Goal: Task Accomplishment & Management: Use online tool/utility

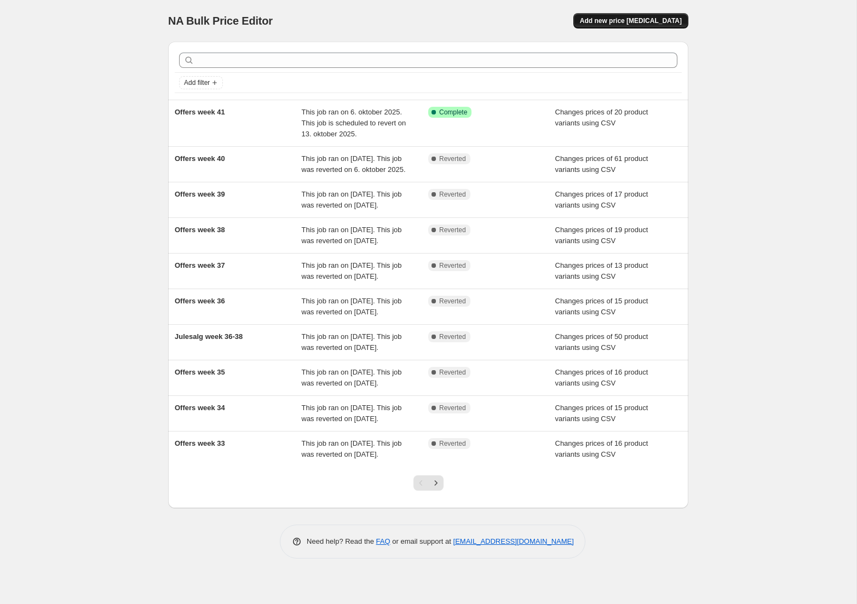
click at [620, 21] on span "Add new price [MEDICAL_DATA]" at bounding box center [631, 20] width 102 height 9
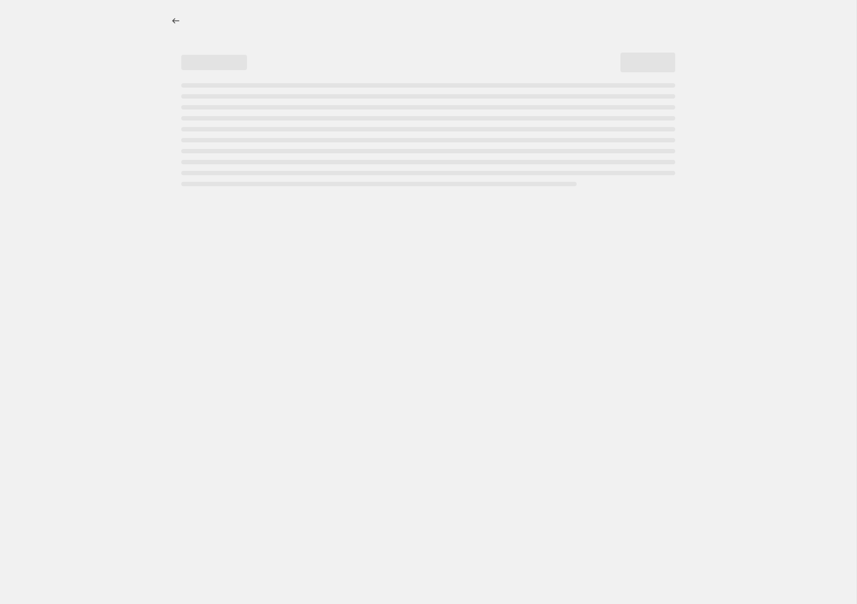
select select "percentage"
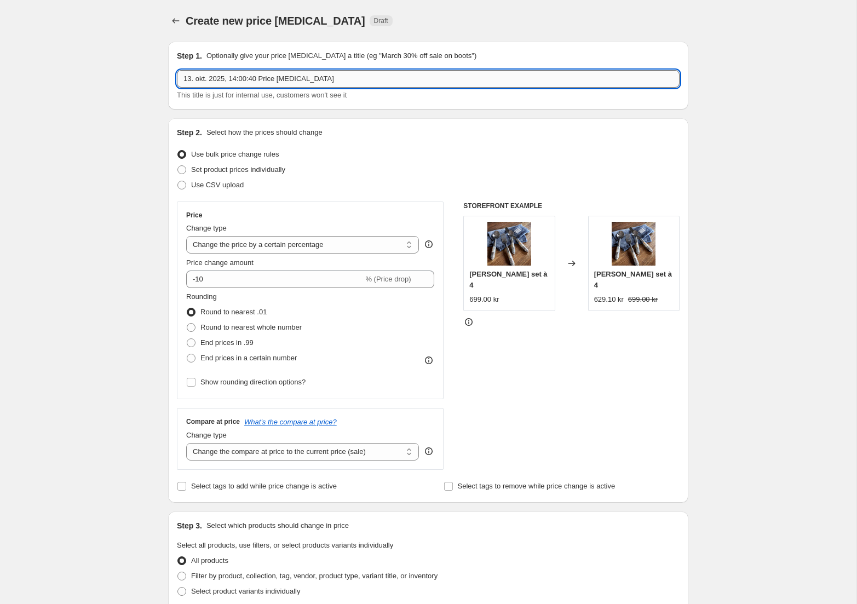
drag, startPoint x: 351, startPoint y: 83, endPoint x: -77, endPoint y: 53, distance: 428.7
click at [177, 70] on input "13. okt. 2025, 14:00:40 Price [MEDICAL_DATA]" at bounding box center [428, 79] width 503 height 18
type input "Offers week 42"
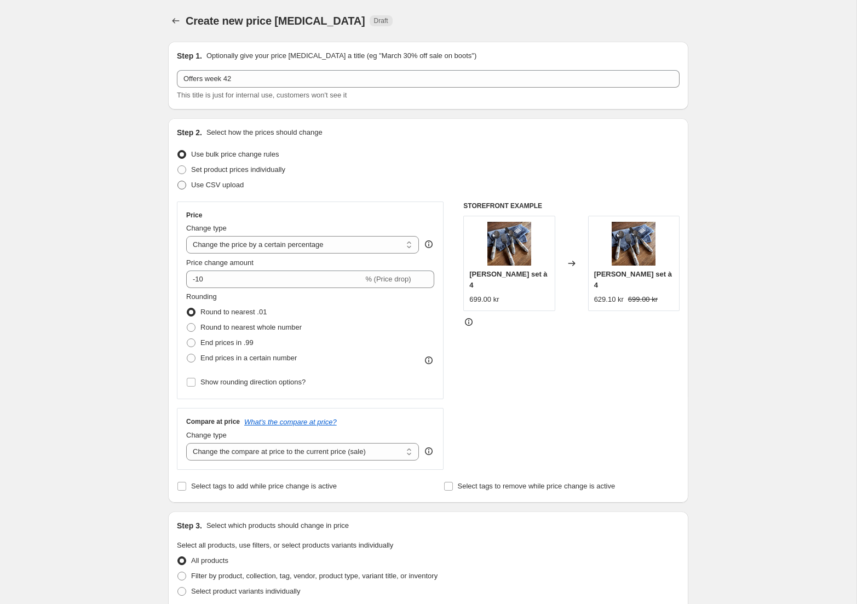
click at [186, 183] on span at bounding box center [181, 185] width 9 height 9
click at [178, 181] on input "Use CSV upload" at bounding box center [177, 181] width 1 height 1
radio input "true"
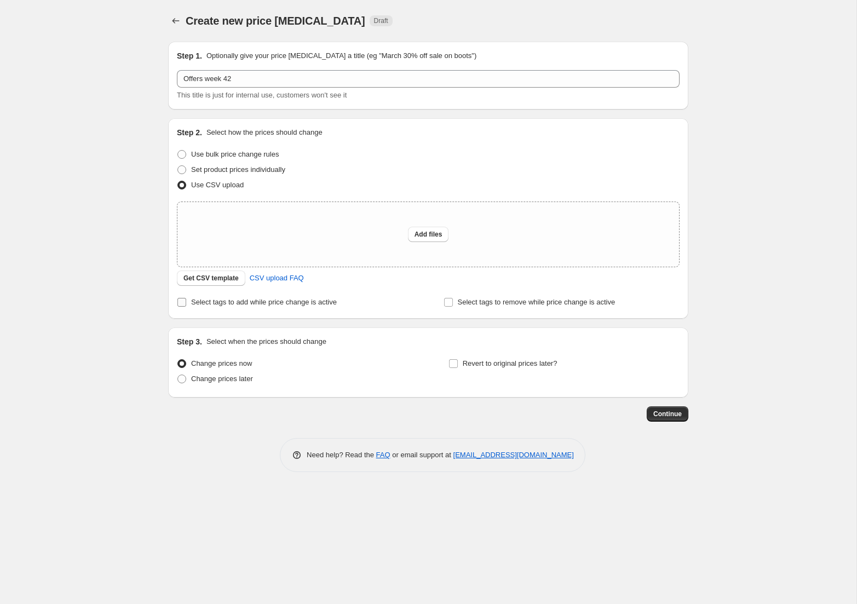
click at [180, 302] on input "Select tags to add while price change is active" at bounding box center [181, 302] width 9 height 9
checkbox input "true"
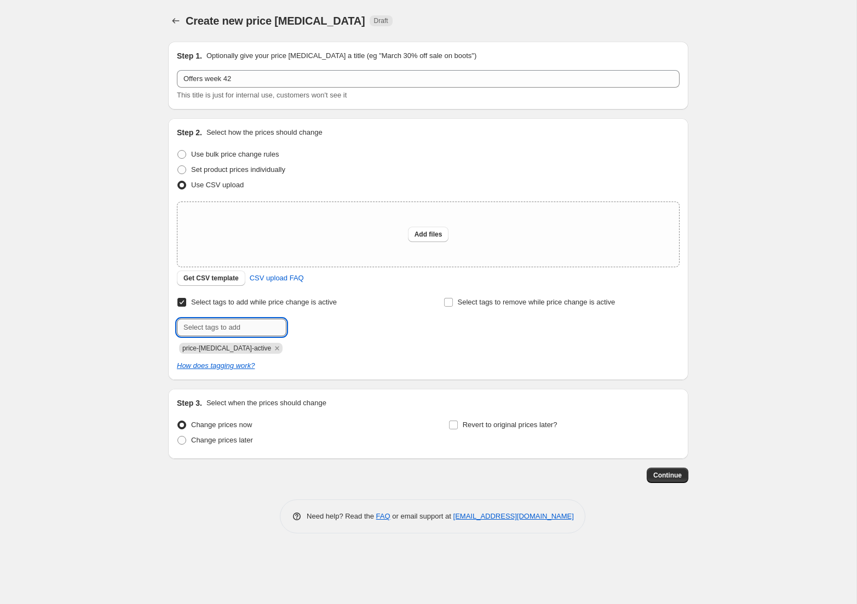
click at [255, 329] on input "text" at bounding box center [232, 328] width 110 height 18
type input "campaign_weekly"
click at [328, 327] on span "campaign_wee..." at bounding box center [336, 327] width 52 height 8
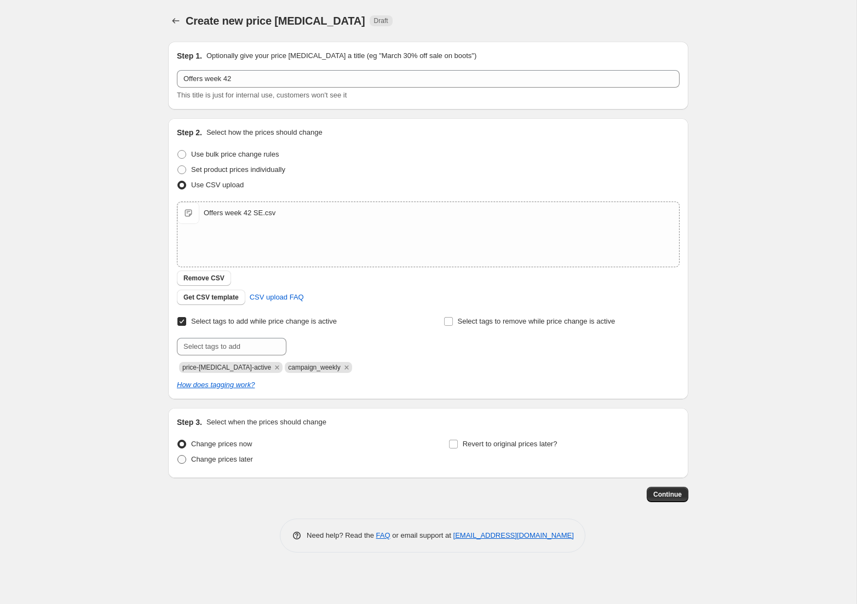
click at [185, 460] on span at bounding box center [181, 459] width 9 height 9
click at [178, 456] on input "Change prices later" at bounding box center [177, 455] width 1 height 1
radio input "true"
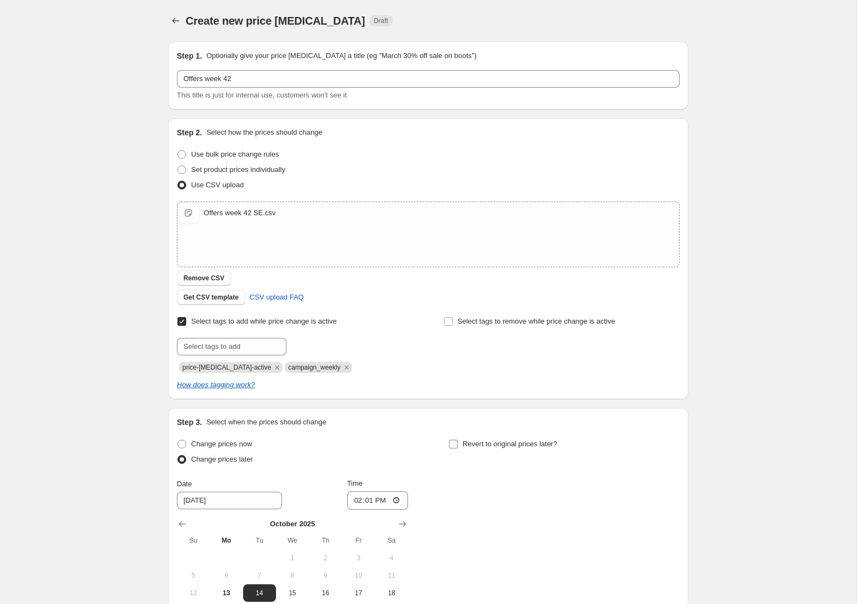
click at [458, 444] on span at bounding box center [453, 444] width 10 height 10
click at [458, 444] on input "Revert to original prices later?" at bounding box center [453, 444] width 9 height 9
checkbox input "true"
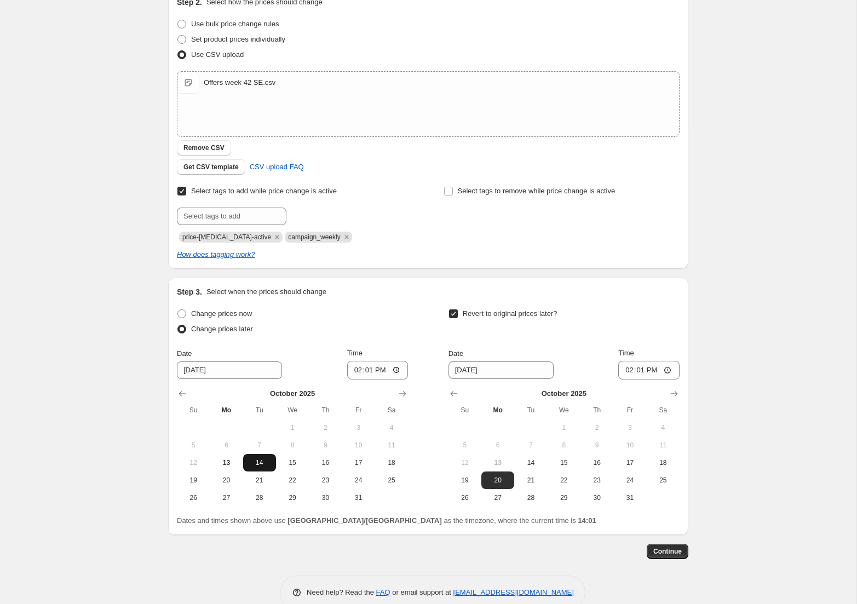
scroll to position [136, 0]
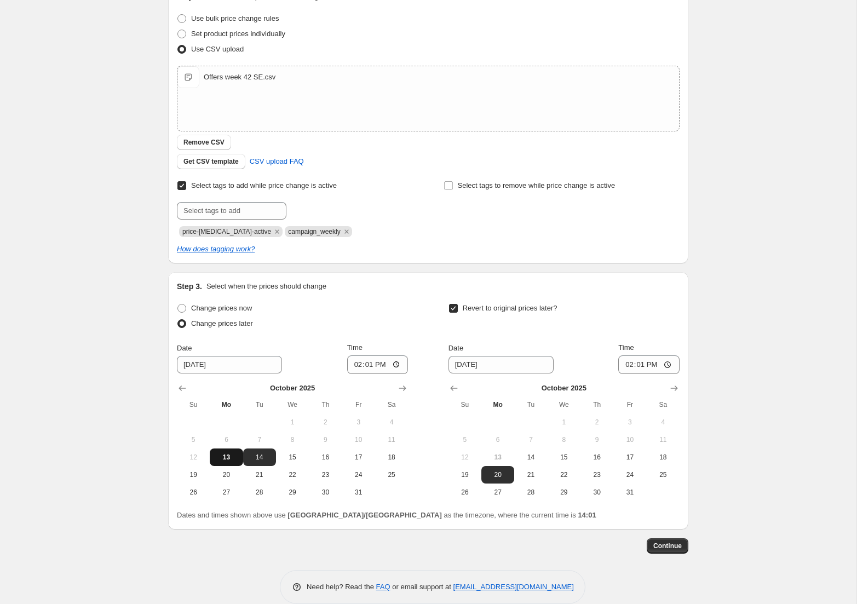
click at [225, 453] on span "13" at bounding box center [226, 457] width 24 height 9
type input "[DATE]"
click at [381, 359] on input "14:01" at bounding box center [377, 364] width 61 height 19
type input "15:00"
click at [654, 366] on input "14:01" at bounding box center [648, 364] width 61 height 19
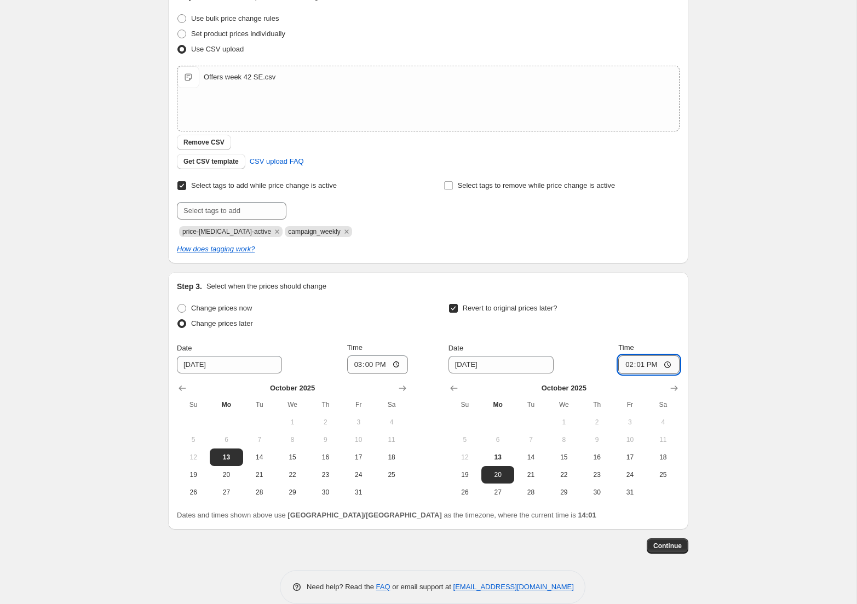
type input "14:55"
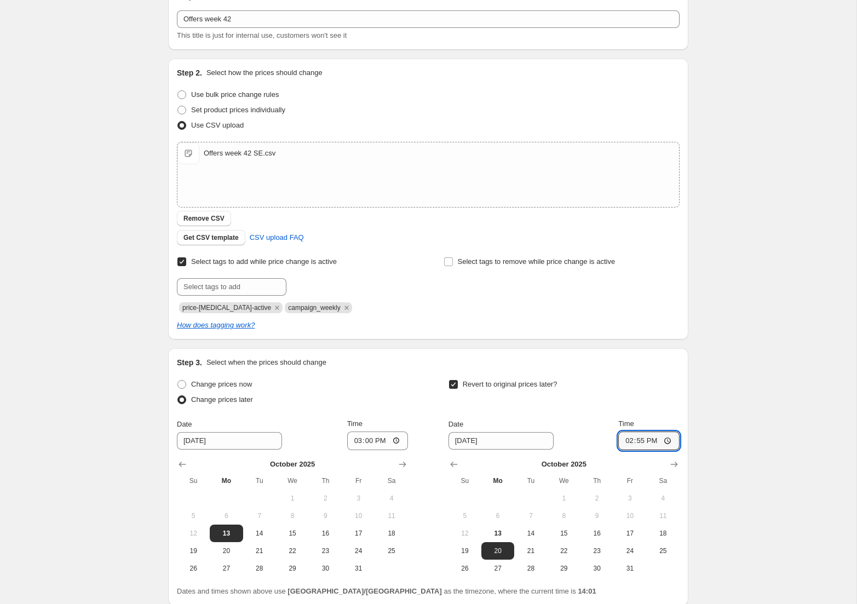
scroll to position [151, 0]
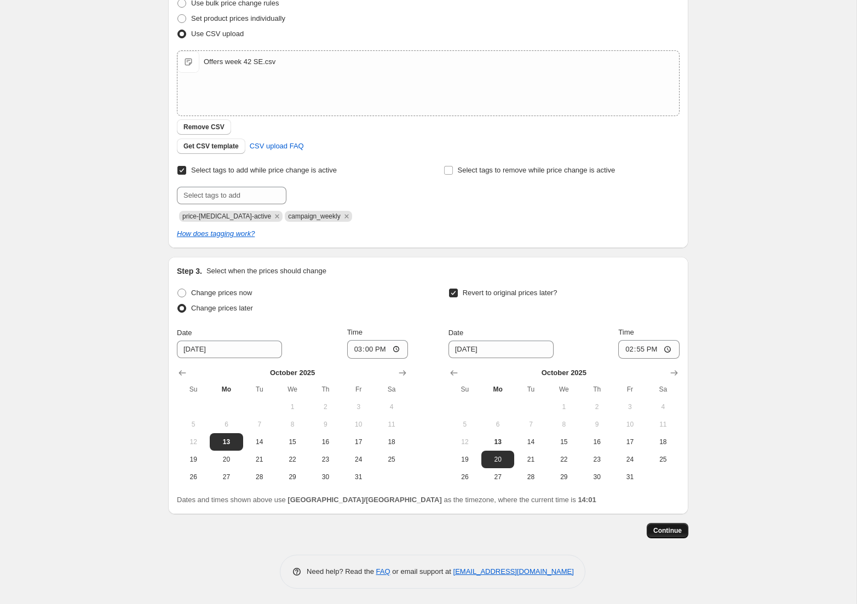
click at [674, 532] on span "Continue" at bounding box center [667, 530] width 28 height 9
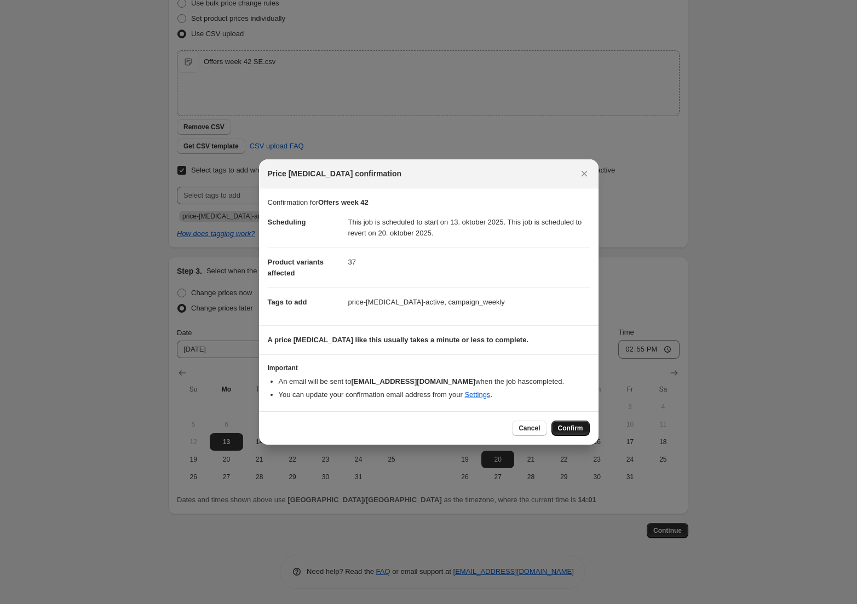
click at [566, 426] on span "Confirm" at bounding box center [570, 428] width 25 height 9
